Goal: Find specific page/section: Find specific page/section

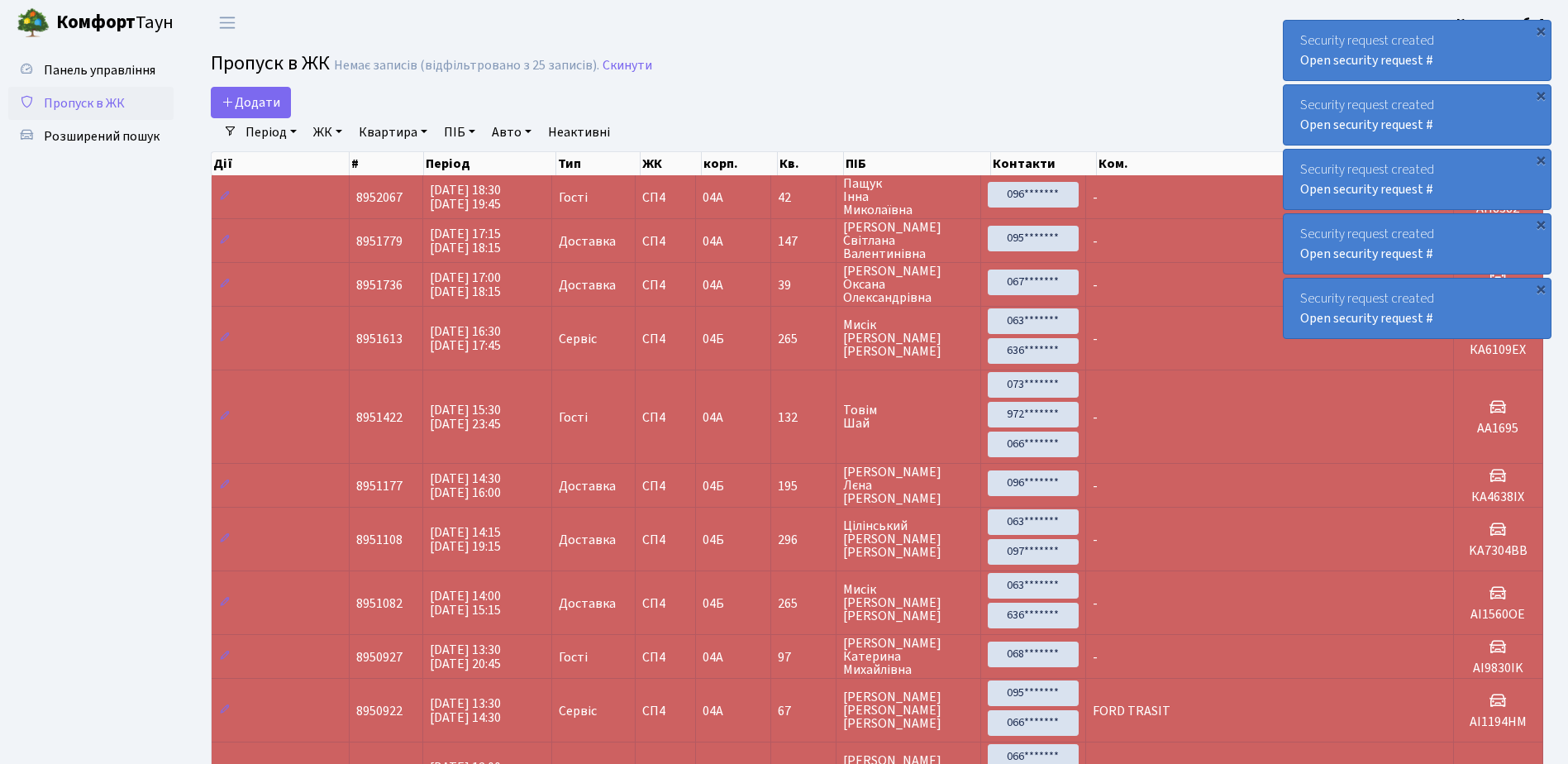
select select "25"
click at [102, 86] on link "Панель управління" at bounding box center [91, 71] width 165 height 33
